Goal: Information Seeking & Learning: Learn about a topic

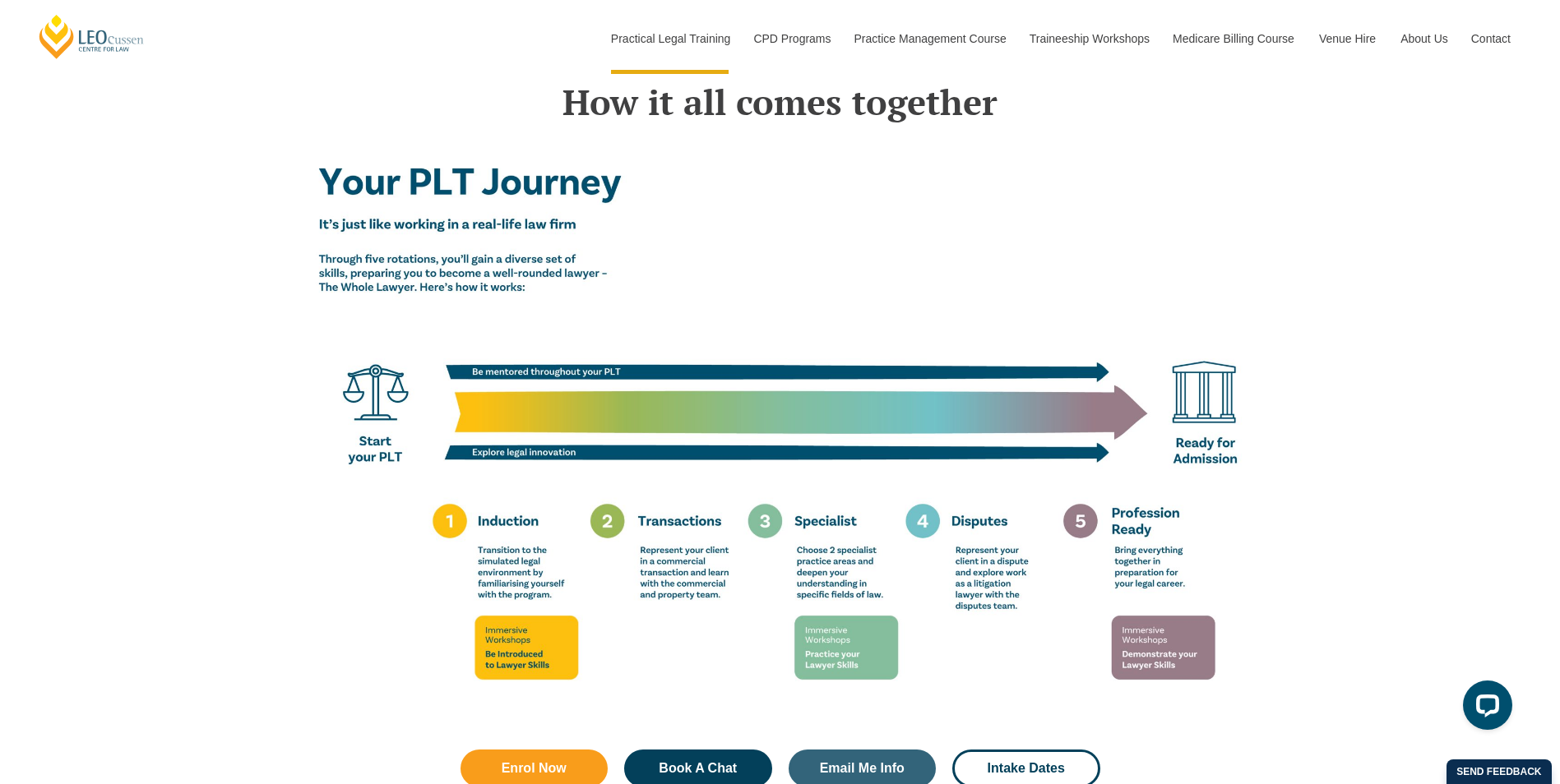
scroll to position [2763, 0]
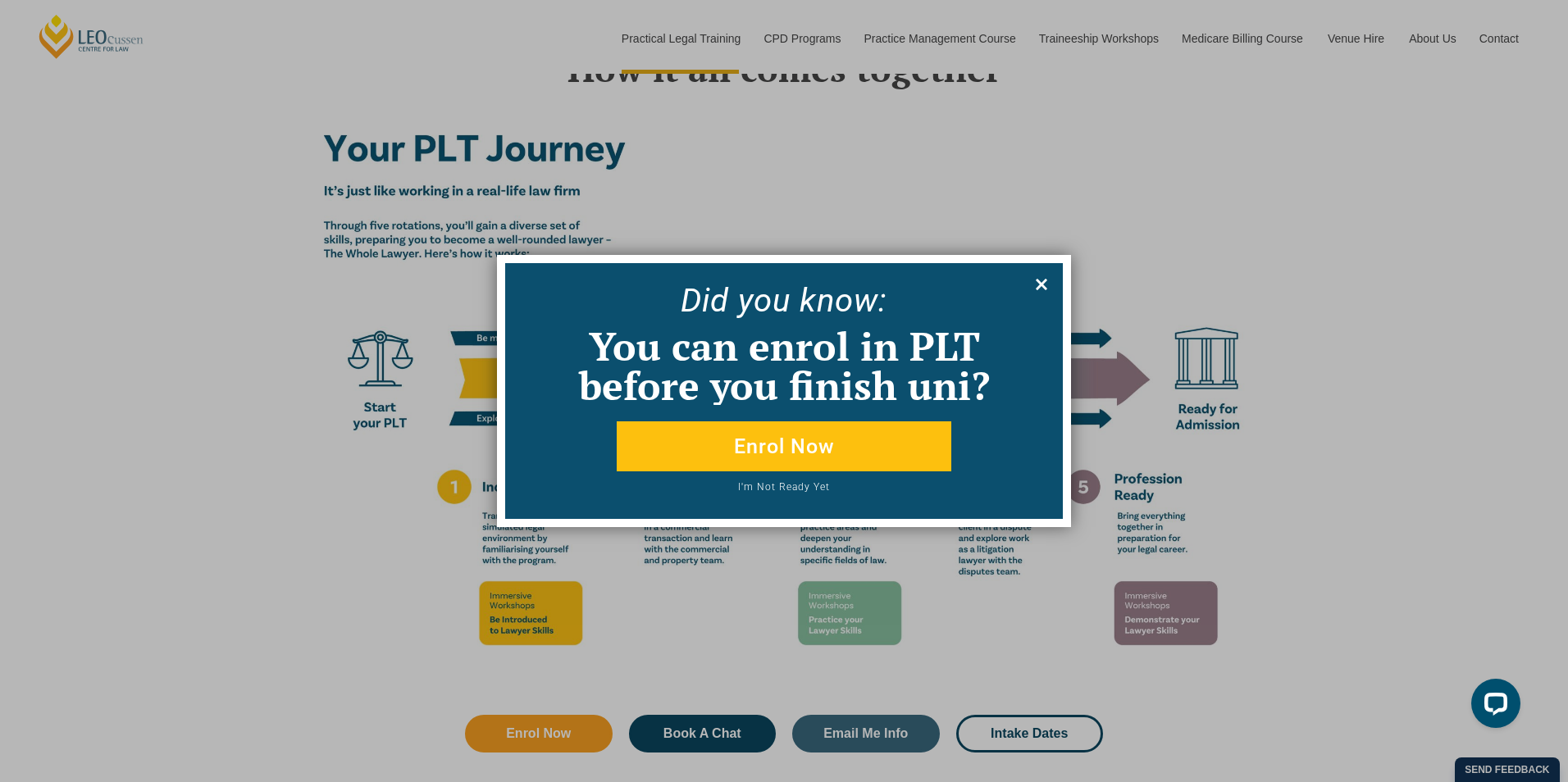
click at [1045, 288] on icon at bounding box center [1041, 285] width 12 height 12
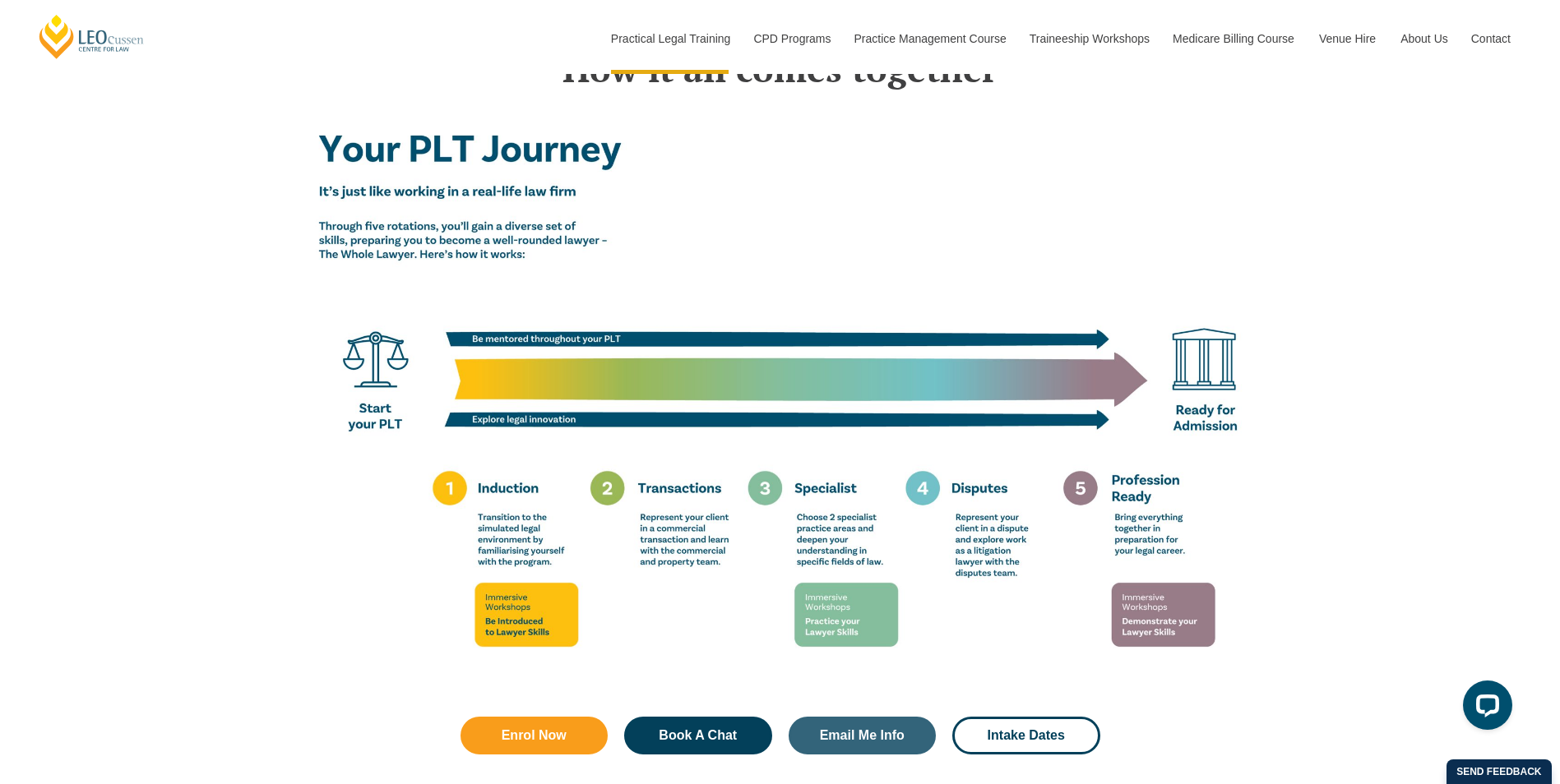
scroll to position [2767, 0]
